Goal: Information Seeking & Learning: Find specific fact

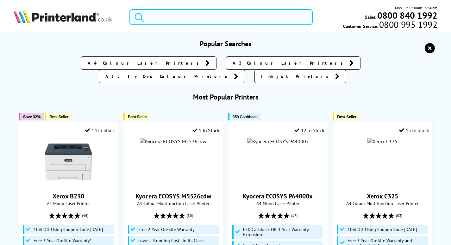
click at [201, 19] on input "search" at bounding box center [220, 17] width 183 height 16
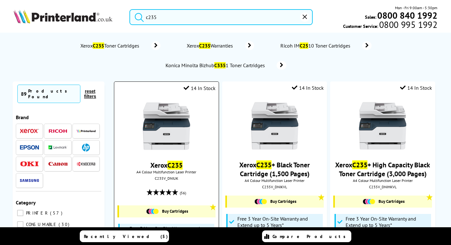
type input "c235"
click at [177, 133] on img at bounding box center [166, 125] width 47 height 47
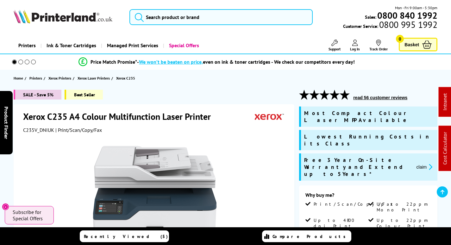
scroll to position [158, 0]
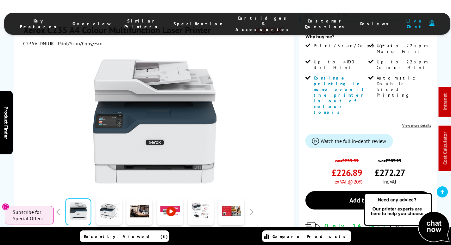
click at [240, 16] on li "Cartridges & Accessories" at bounding box center [263, 23] width 69 height 17
click at [237, 19] on span "Cartridges & Accessories" at bounding box center [264, 23] width 57 height 17
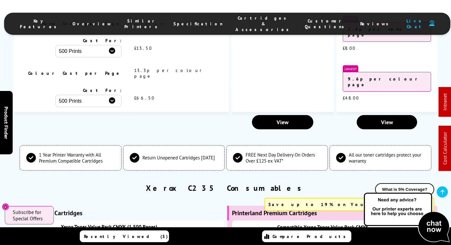
scroll to position [2398, 0]
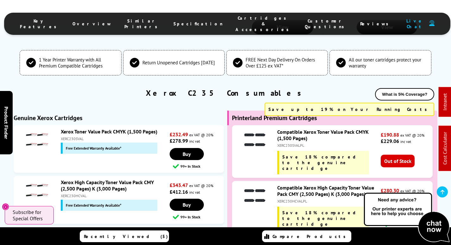
click at [296, 198] on div "XERC230HCVALPL" at bounding box center [328, 200] width 102 height 5
copy div "XERC230HCVALPL"
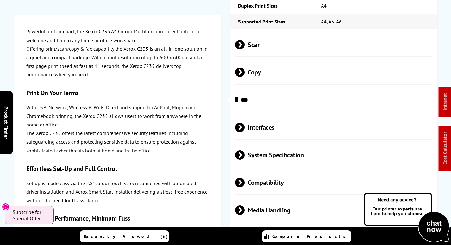
scroll to position [0, 0]
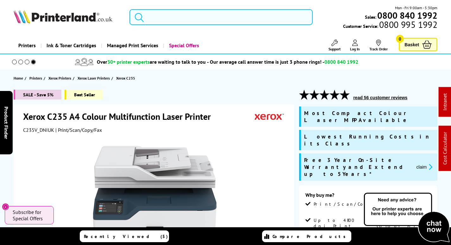
click at [188, 18] on input "search" at bounding box center [220, 17] width 183 height 16
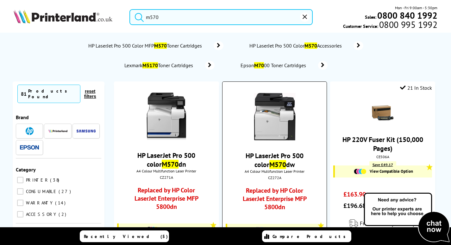
type input "m570"
click at [269, 123] on img at bounding box center [274, 116] width 47 height 47
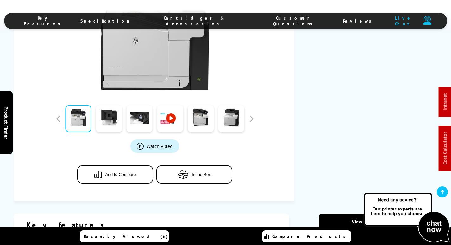
scroll to position [190, 0]
click at [207, 20] on span "Cartridges & Accessories" at bounding box center [194, 20] width 104 height 11
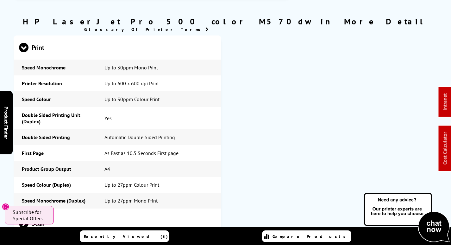
scroll to position [0, 0]
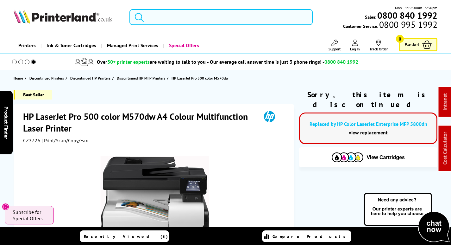
click at [187, 16] on input "search" at bounding box center [220, 17] width 183 height 16
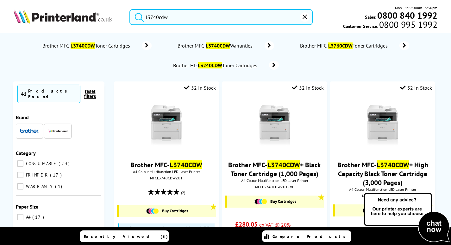
type input "l3740cdw"
click at [155, 126] on img at bounding box center [166, 125] width 47 height 47
